Goal: Information Seeking & Learning: Check status

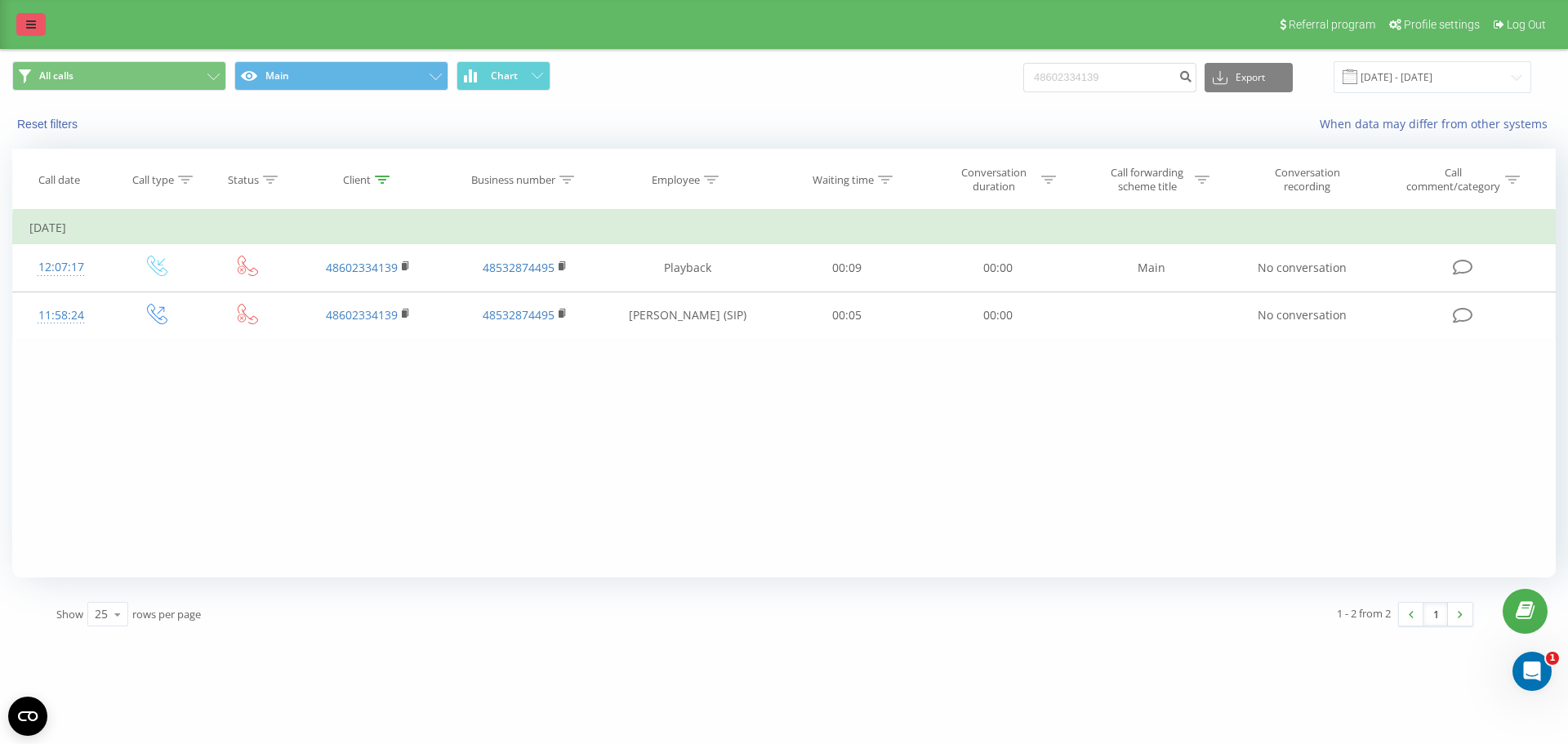
click at [31, 21] on icon at bounding box center [31, 24] width 9 height 11
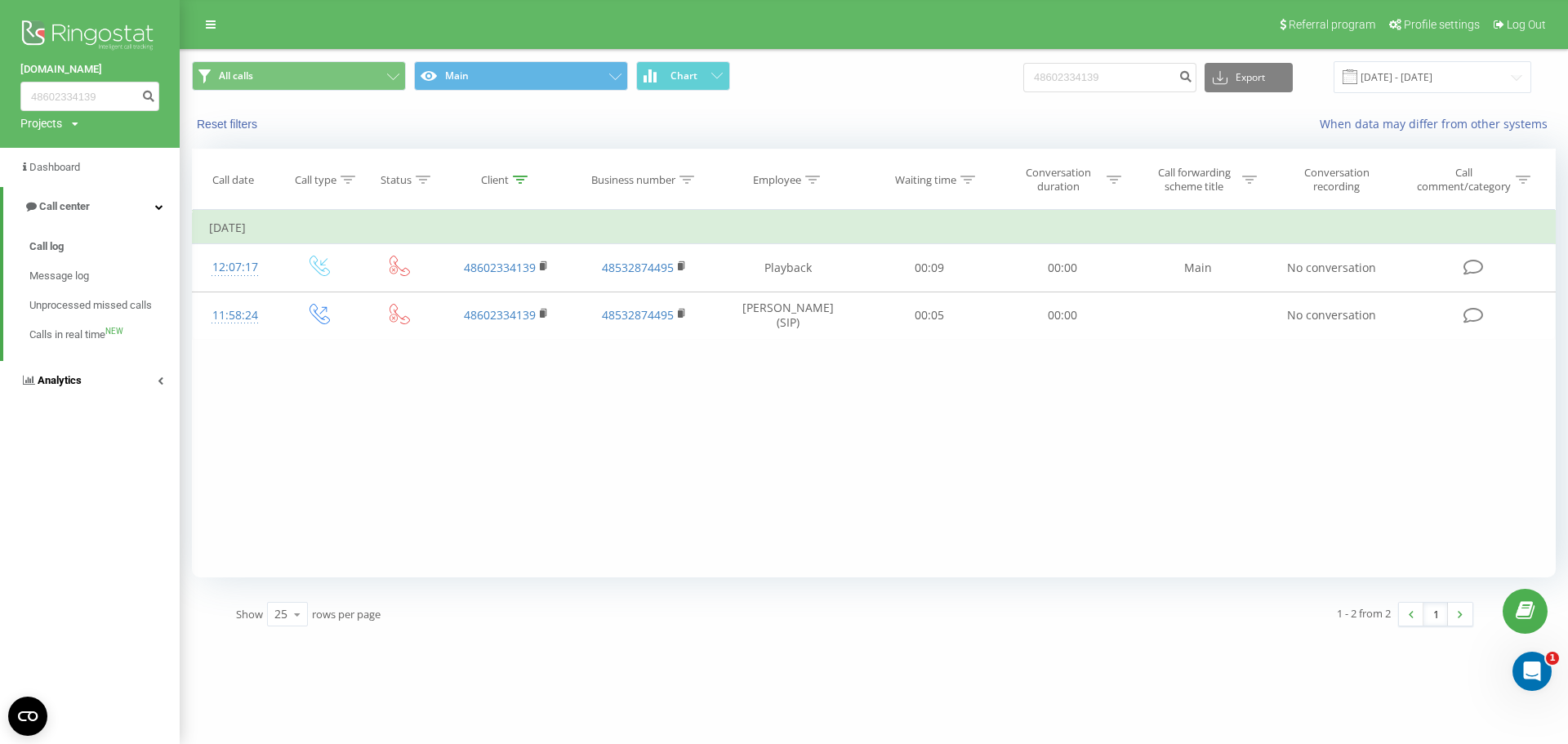
click at [131, 394] on link "Analytics" at bounding box center [90, 380] width 180 height 39
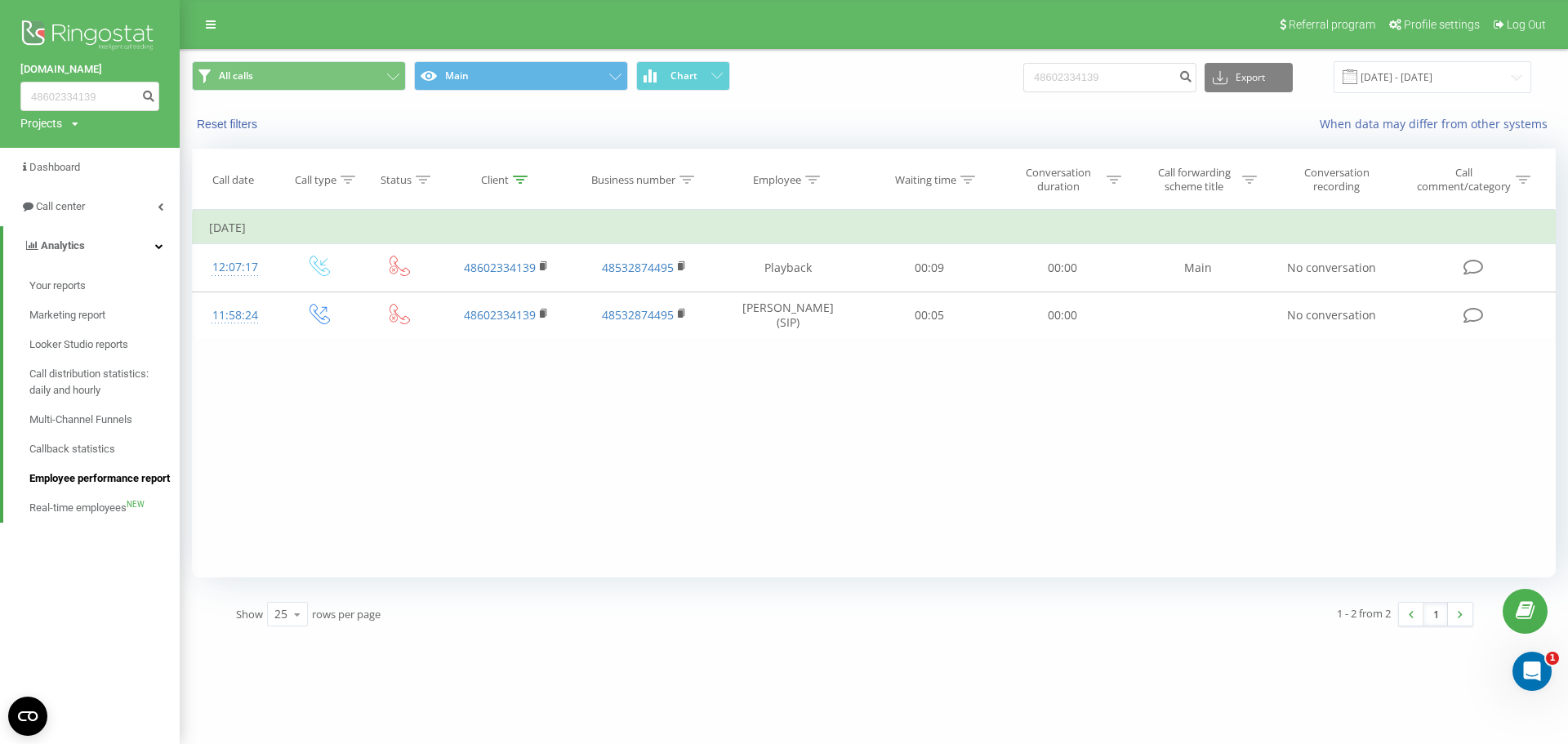
click at [105, 475] on span "Employee performance report" at bounding box center [99, 478] width 141 height 16
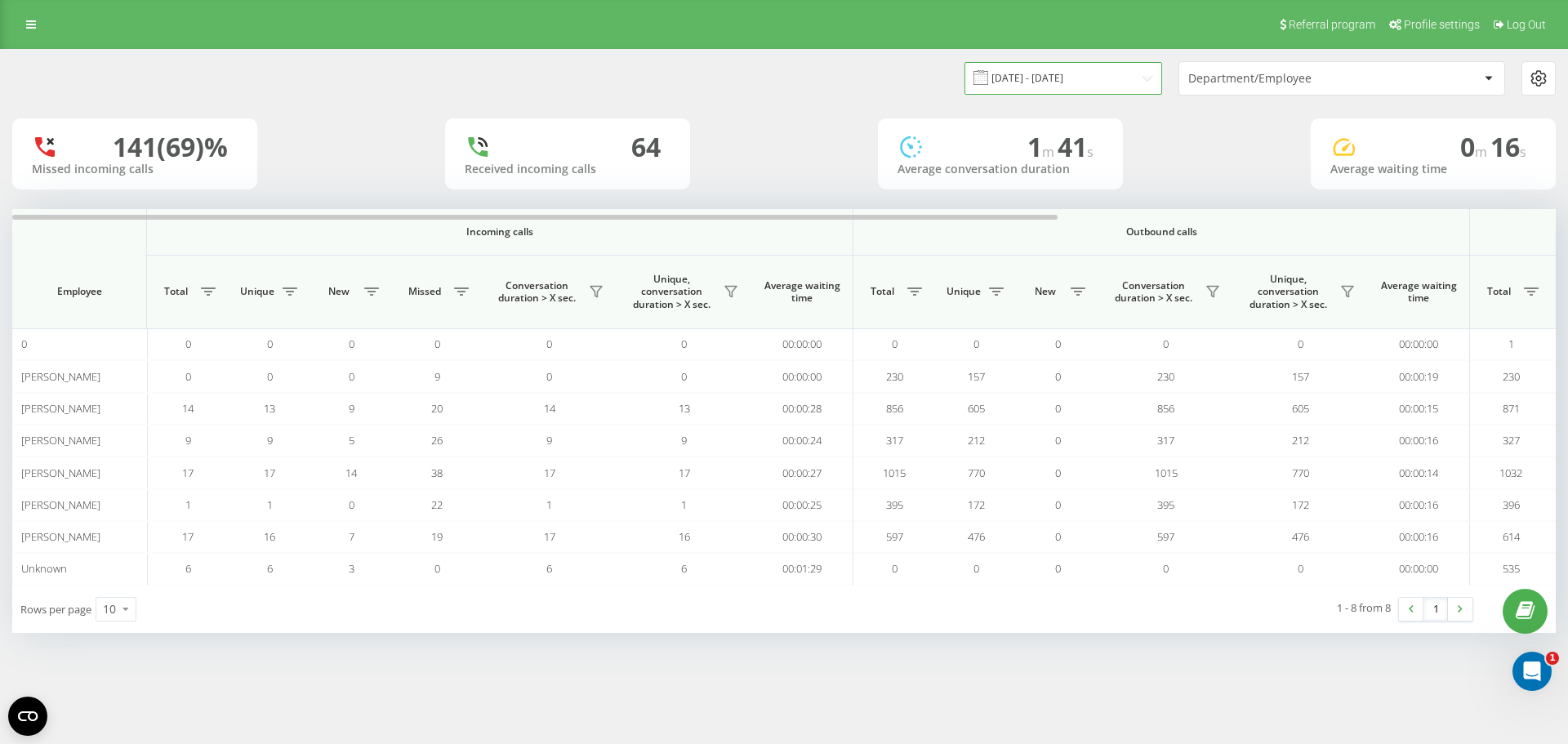
click at [1146, 83] on input "[DATE] - [DATE]" at bounding box center [1063, 78] width 198 height 32
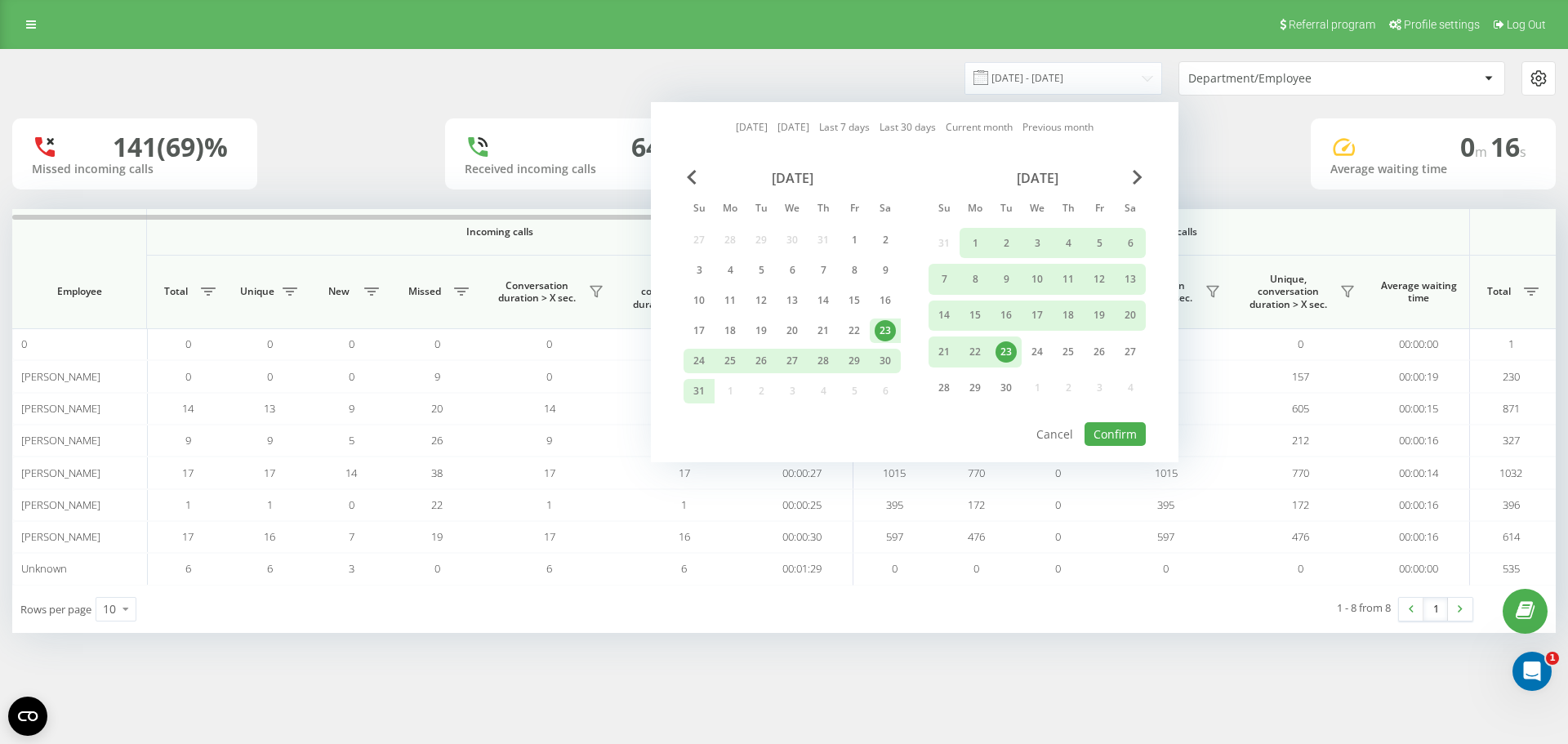
click at [736, 131] on link "[DATE]" at bounding box center [752, 126] width 32 height 16
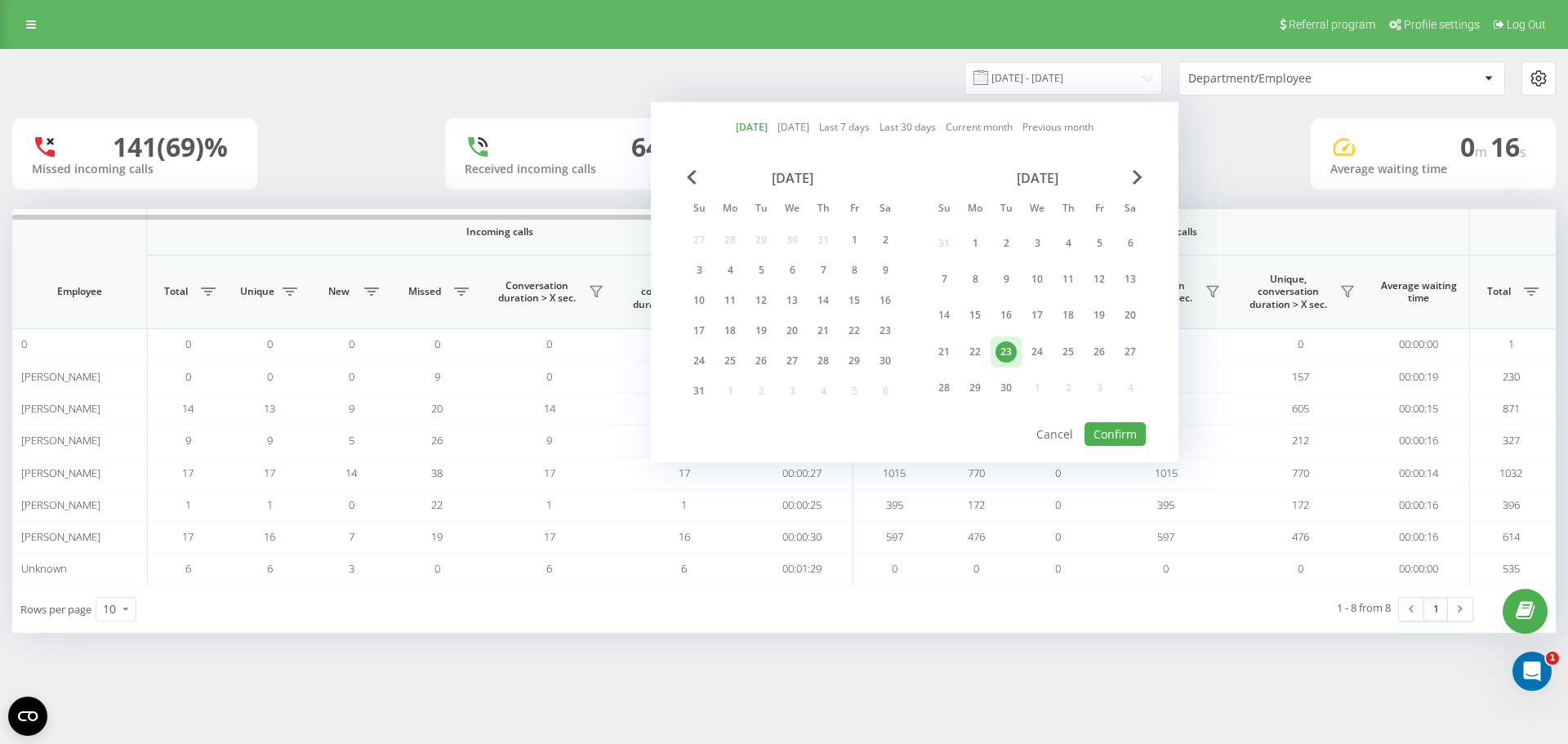
click at [1126, 448] on div "[DATE] [DATE] Last 7 days Last 30 days Current month Previous month [DATE] Su M…" at bounding box center [914, 282] width 527 height 361
click at [1123, 443] on button "Confirm" at bounding box center [1115, 434] width 61 height 23
type input "[DATE] - [DATE]"
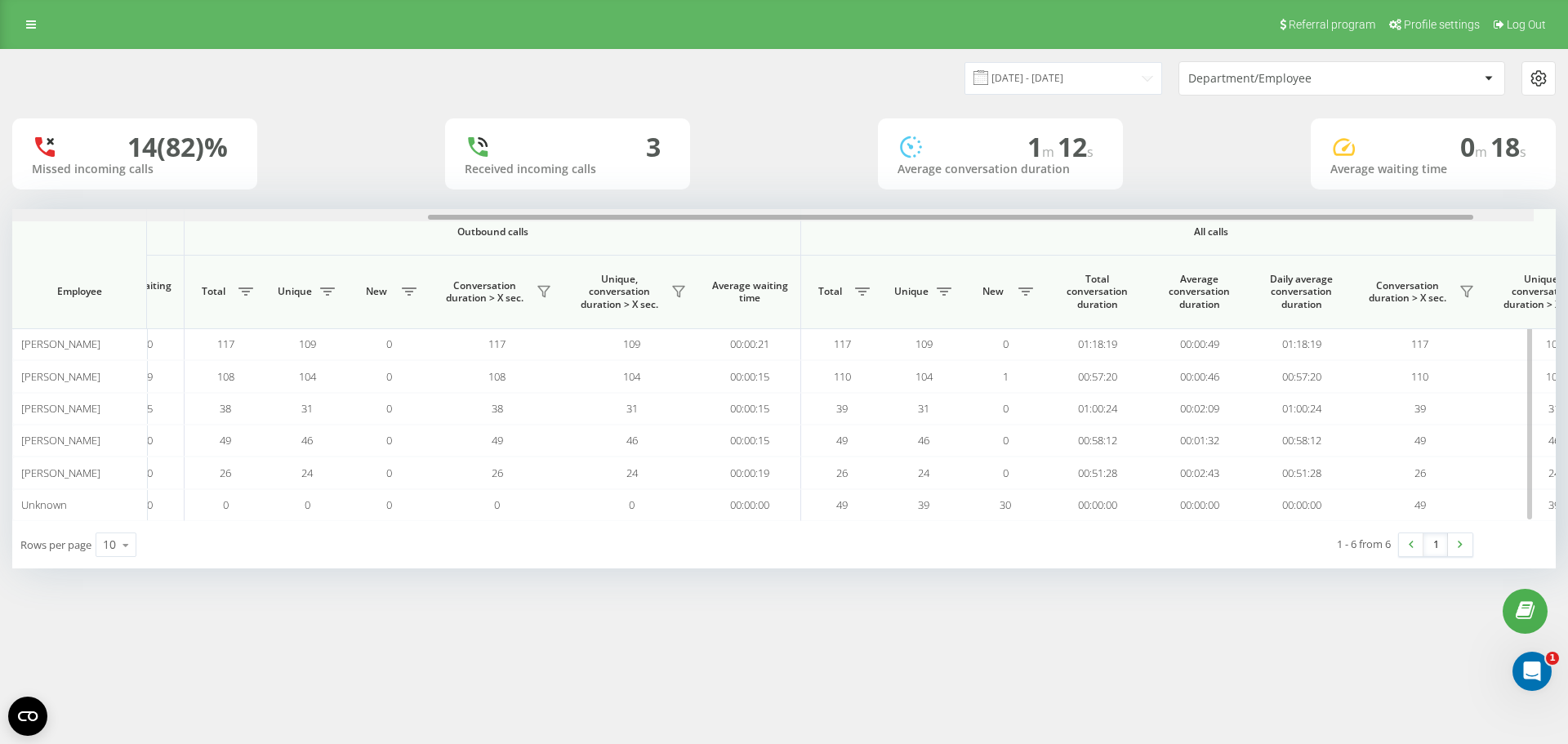
scroll to position [0, 735]
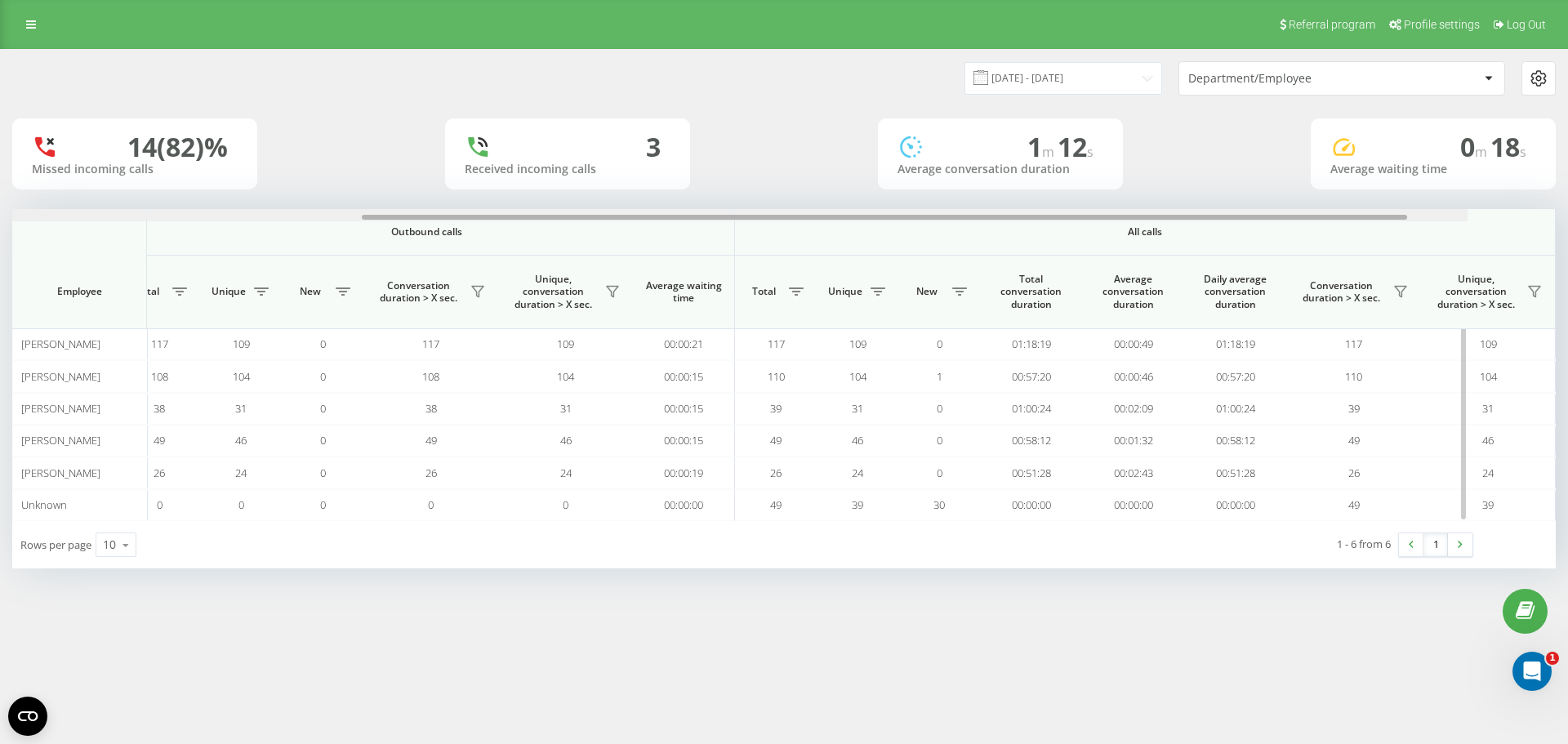
drag, startPoint x: 951, startPoint y: 220, endPoint x: 1490, endPoint y: 220, distance: 539.0
click at [1407, 220] on div at bounding box center [884, 216] width 1045 height 5
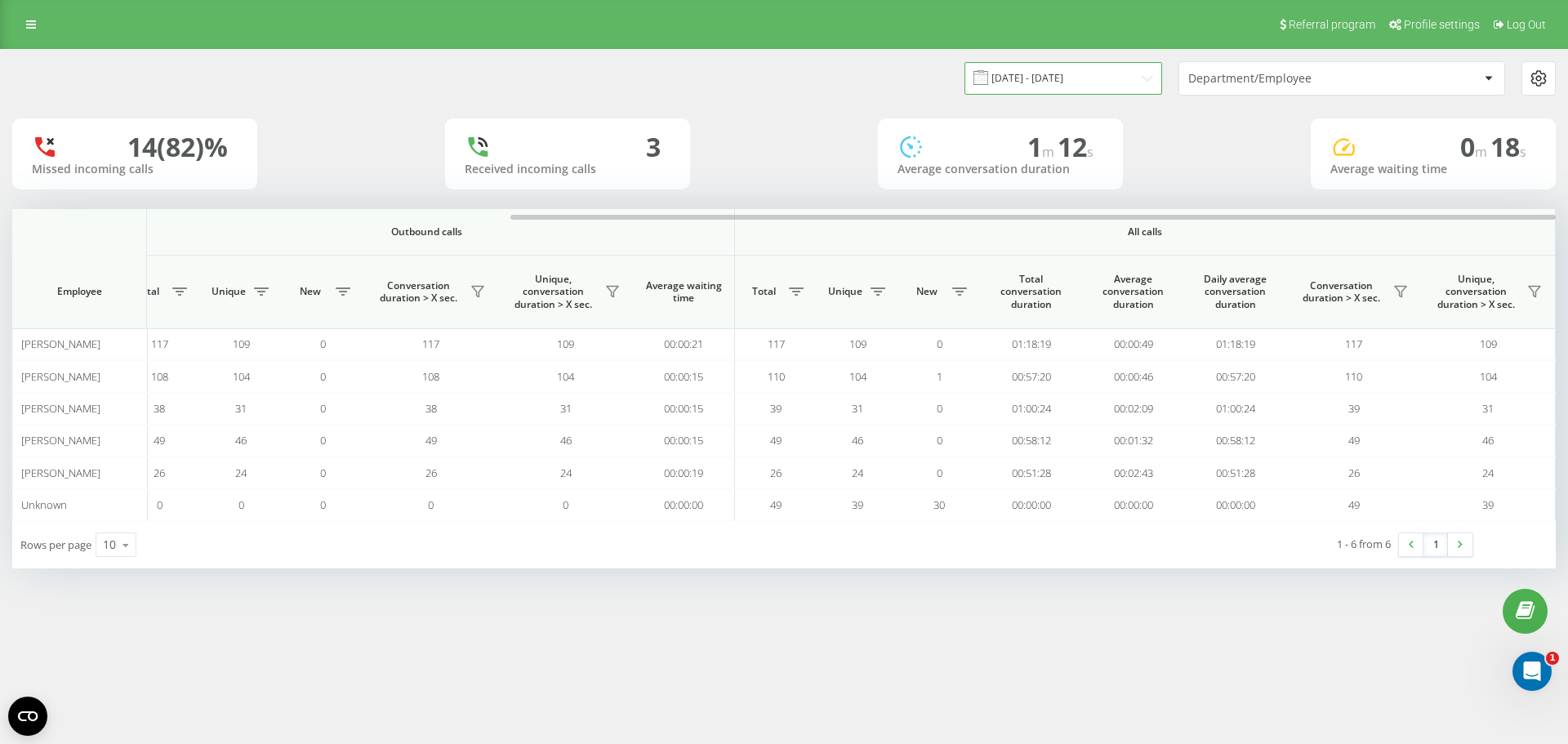
click at [1083, 75] on input "[DATE] - [DATE]" at bounding box center [1063, 78] width 198 height 32
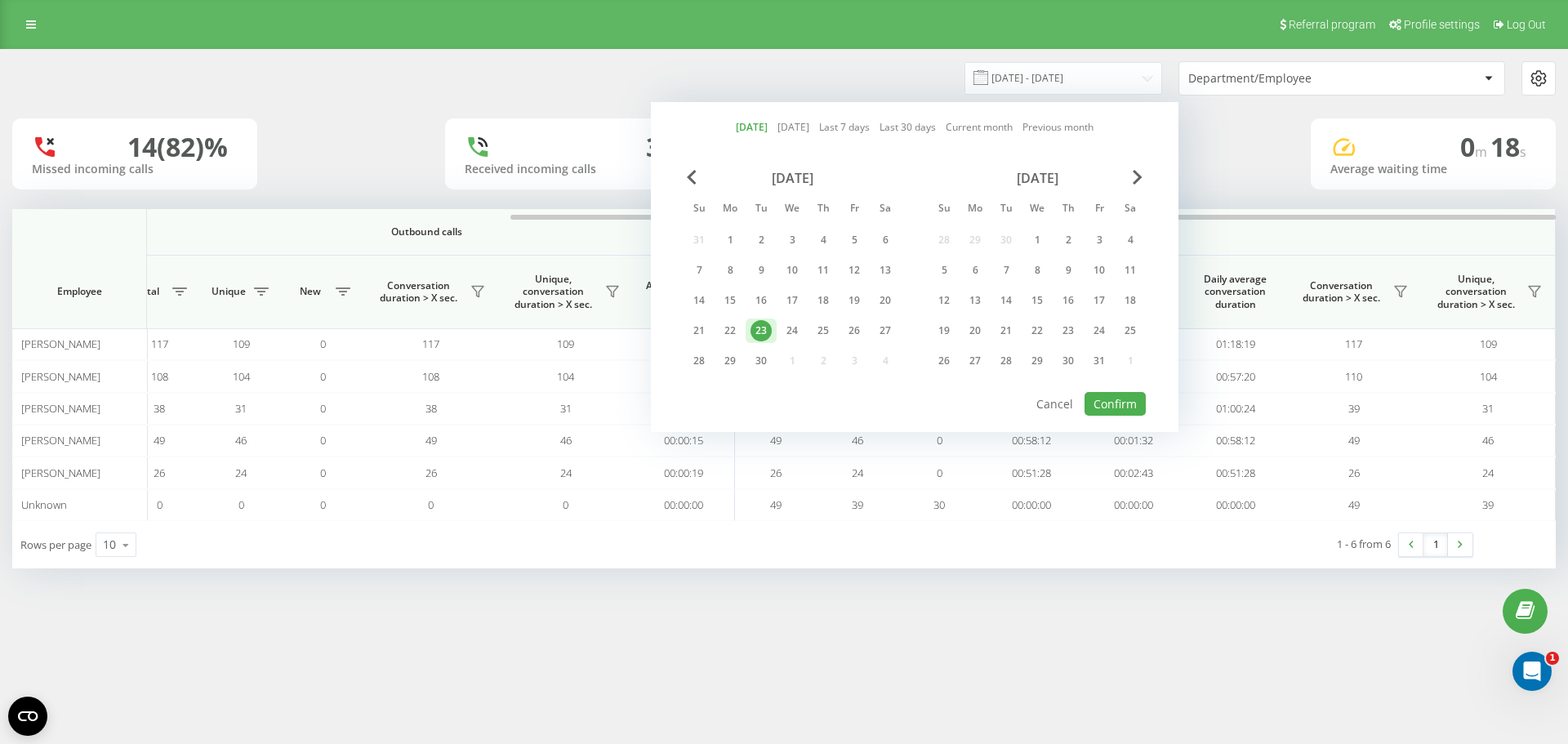
click at [758, 132] on link "[DATE]" at bounding box center [752, 126] width 32 height 16
click at [739, 132] on link "[DATE]" at bounding box center [752, 126] width 32 height 16
click at [749, 118] on div "[DATE] [DATE] Last 7 days Last 30 days Current month Previous month [DATE] Su M…" at bounding box center [914, 267] width 527 height 330
click at [1126, 401] on button "Confirm" at bounding box center [1115, 404] width 61 height 23
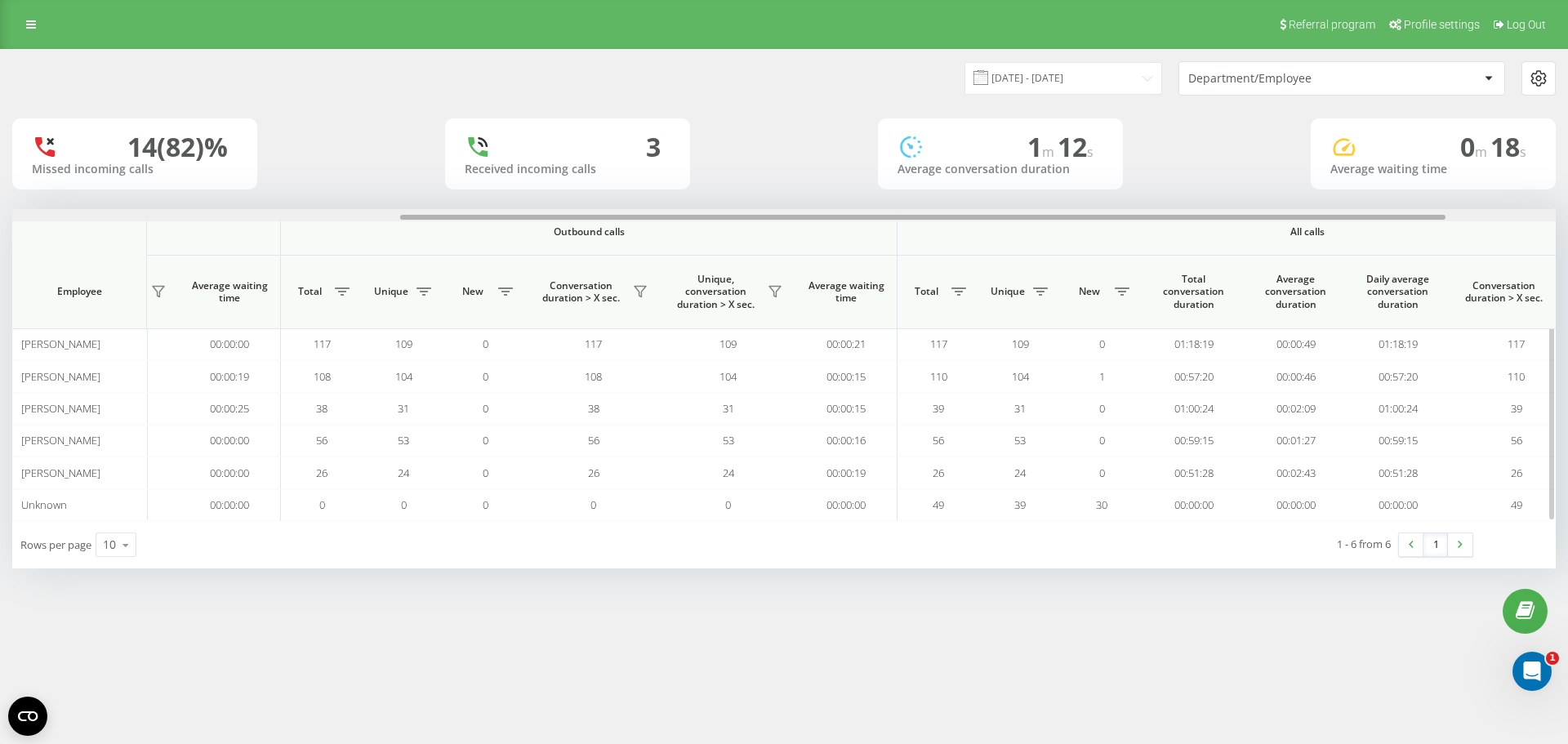
drag, startPoint x: 1019, startPoint y: 219, endPoint x: 1402, endPoint y: 250, distance: 384.3
click at [1413, 223] on div "Incoming calls Outbound calls All calls Employee Total Unique New Missed Conver…" at bounding box center [784, 365] width 1544 height 312
